Goal: Task Accomplishment & Management: Use online tool/utility

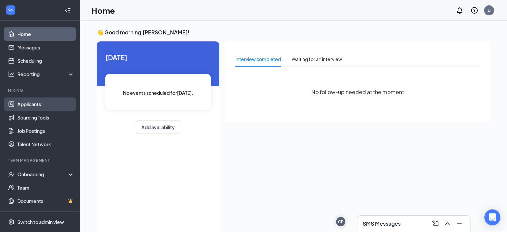
click at [31, 104] on link "Applicants" at bounding box center [45, 103] width 57 height 13
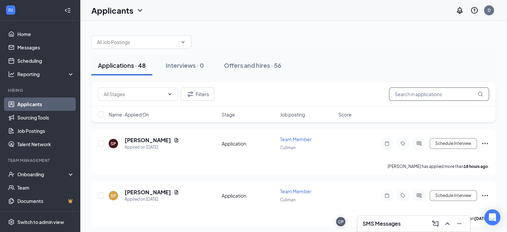
click at [402, 94] on input "text" at bounding box center [439, 93] width 100 height 13
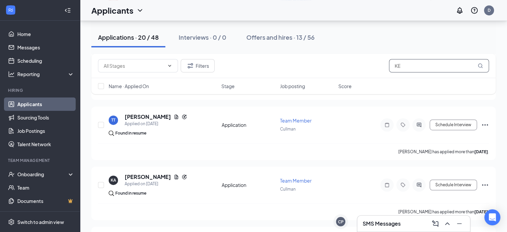
scroll to position [400, 0]
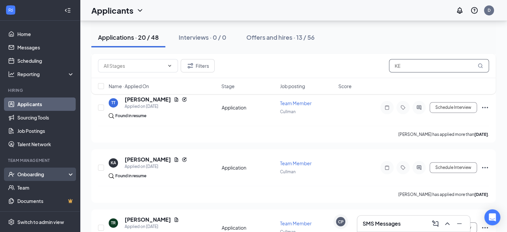
type input "KE"
click at [51, 175] on div "Onboarding" at bounding box center [42, 174] width 51 height 7
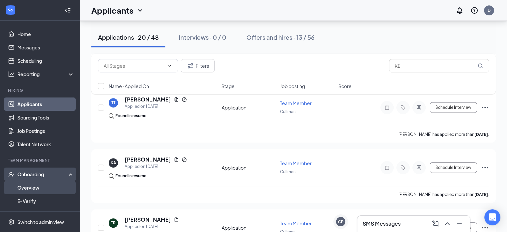
click at [56, 184] on link "Overview" at bounding box center [45, 187] width 57 height 13
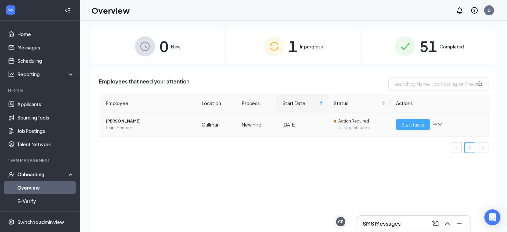
click at [413, 125] on span "Start tasks" at bounding box center [413, 124] width 23 height 7
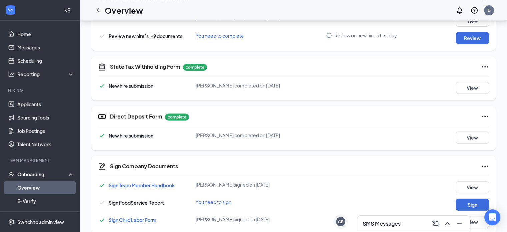
scroll to position [295, 0]
